Goal: Find specific page/section

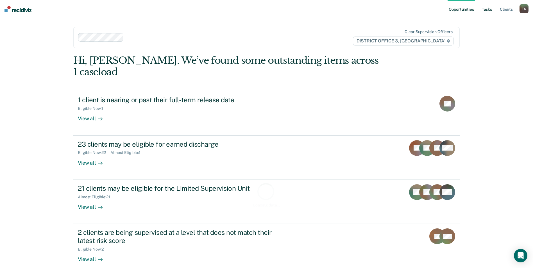
click at [489, 9] on link "Tasks" at bounding box center [487, 9] width 12 height 18
click at [487, 9] on link "Tasks" at bounding box center [487, 9] width 12 height 18
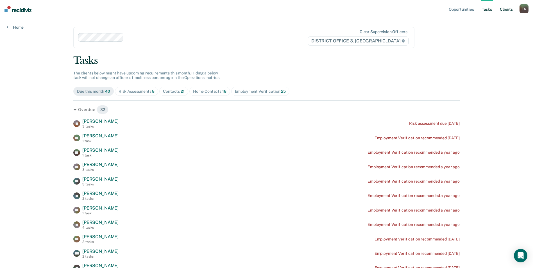
click at [504, 9] on link "Client s" at bounding box center [506, 9] width 15 height 18
